Goal: Navigation & Orientation: Find specific page/section

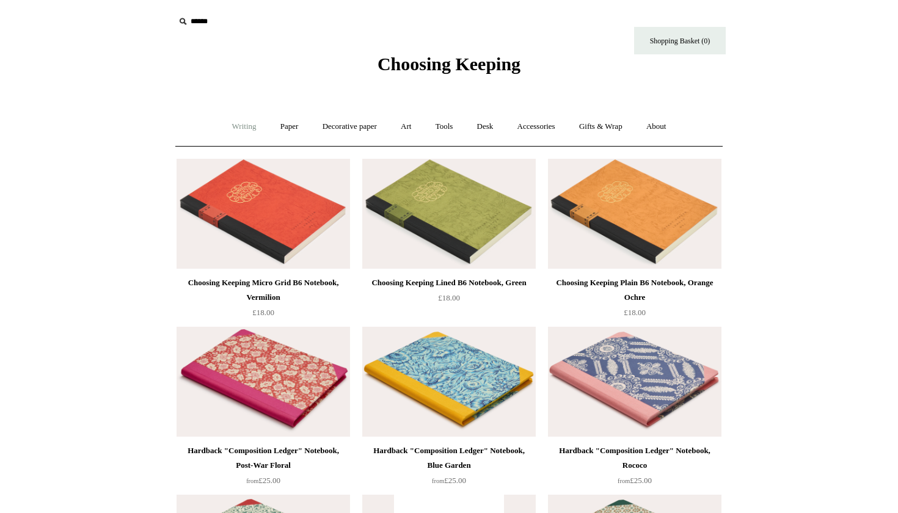
click at [225, 123] on link "Writing +" at bounding box center [244, 127] width 46 height 32
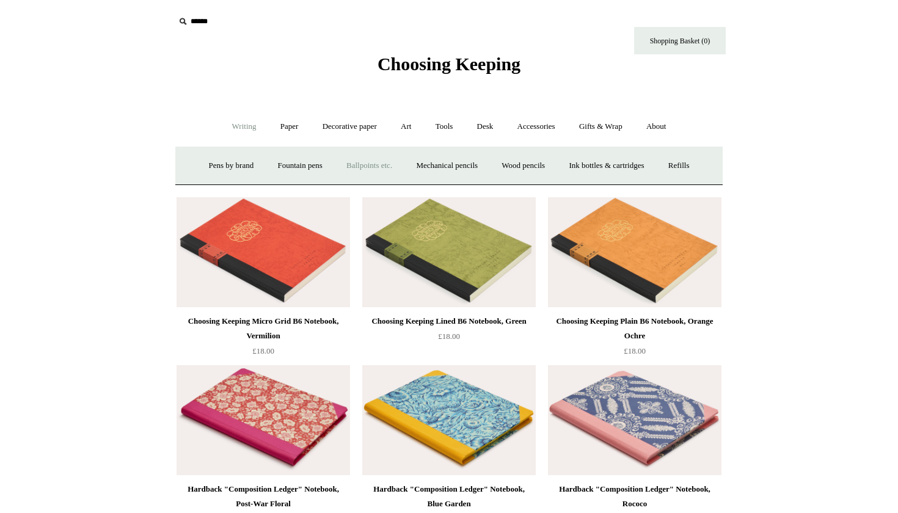
click at [355, 167] on link "Ballpoints etc. +" at bounding box center [369, 166] width 68 height 32
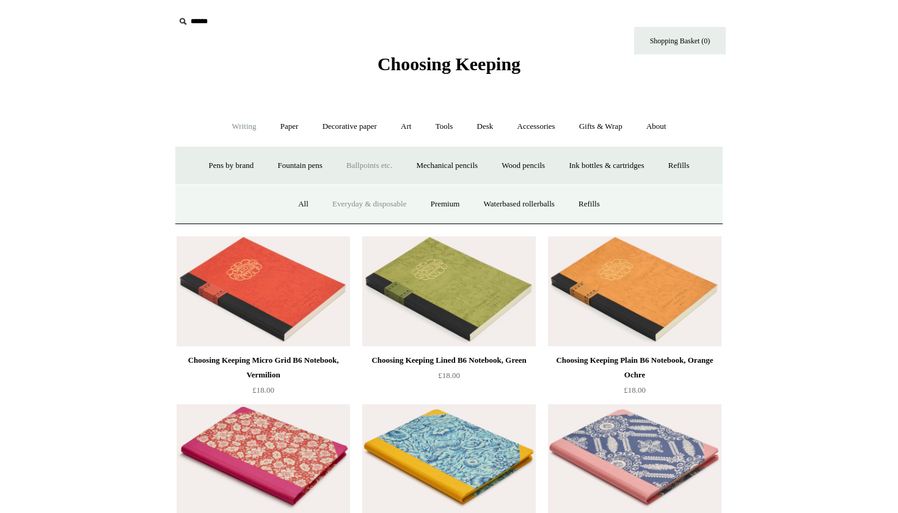
click at [341, 208] on link "Everyday & disposable" at bounding box center [369, 204] width 96 height 32
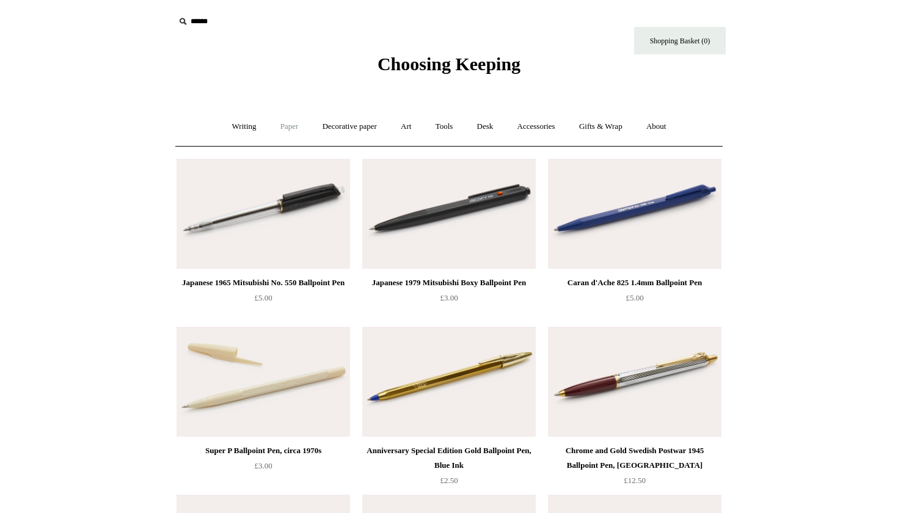
click at [281, 131] on link "Paper +" at bounding box center [289, 127] width 40 height 32
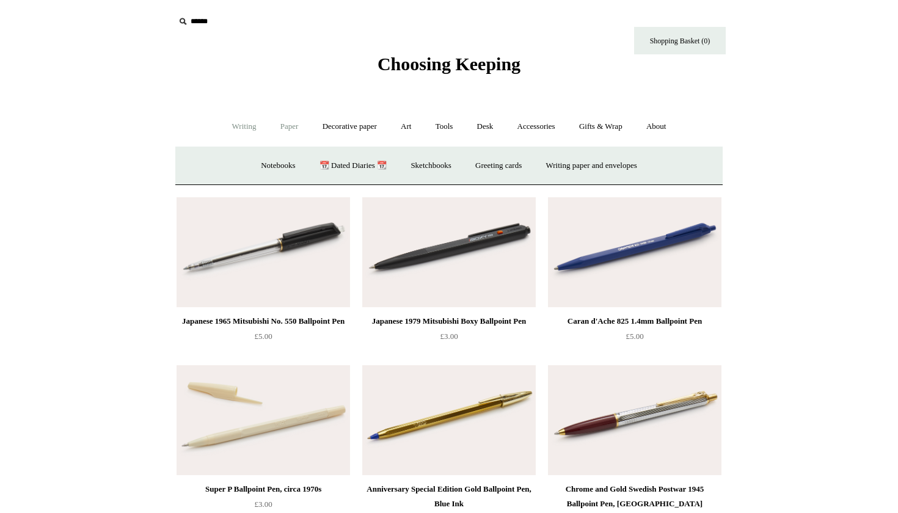
click at [239, 123] on link "Writing +" at bounding box center [244, 127] width 46 height 32
click at [299, 167] on link "Fountain pens +" at bounding box center [299, 166] width 67 height 32
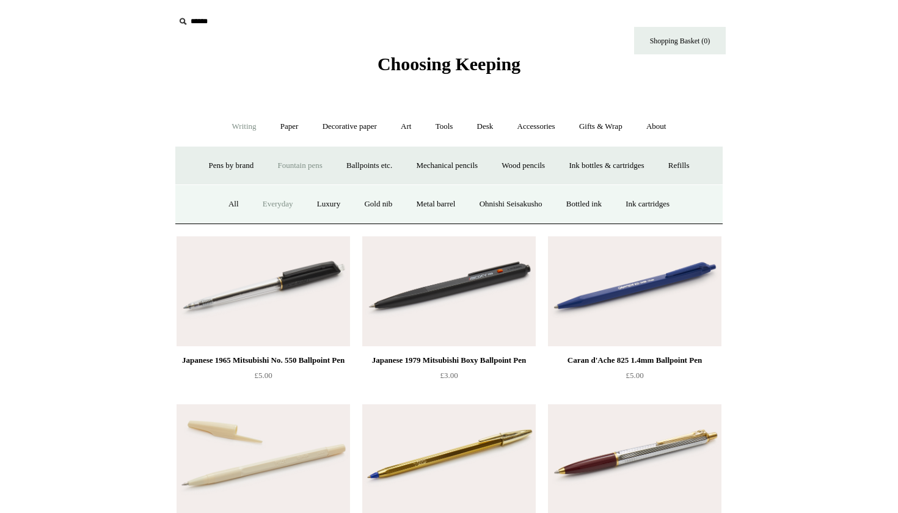
click at [266, 199] on link "Everyday" at bounding box center [278, 204] width 53 height 32
